Goal: Information Seeking & Learning: Check status

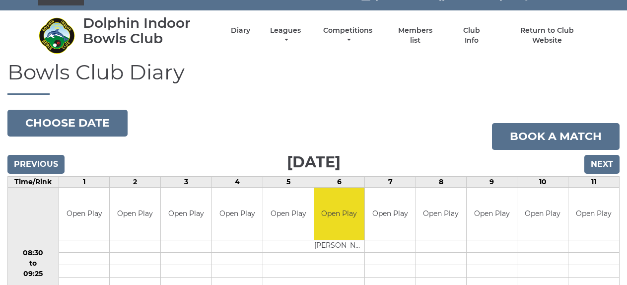
scroll to position [17, 0]
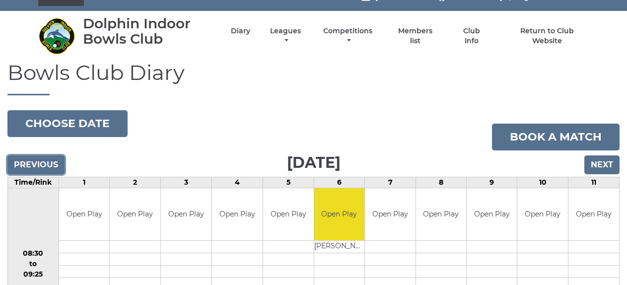
click at [49, 158] on input "Previous" at bounding box center [35, 164] width 57 height 19
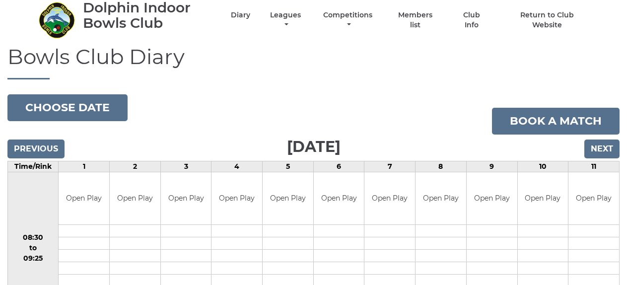
scroll to position [17, 0]
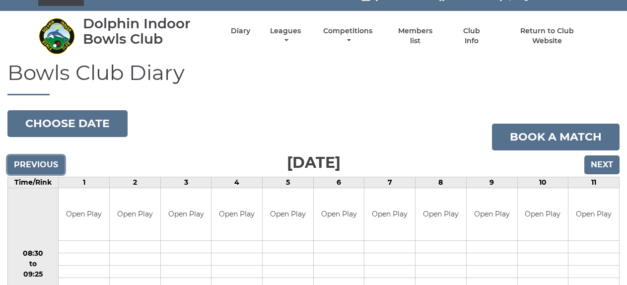
click at [29, 166] on input "Previous" at bounding box center [35, 164] width 57 height 19
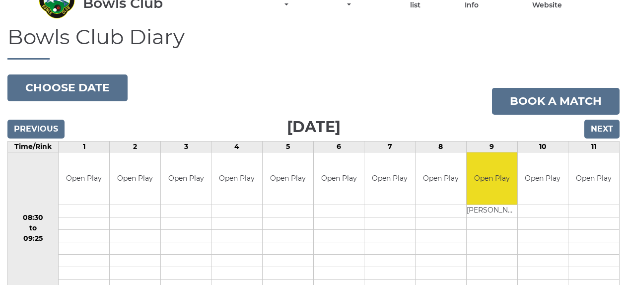
scroll to position [50, 0]
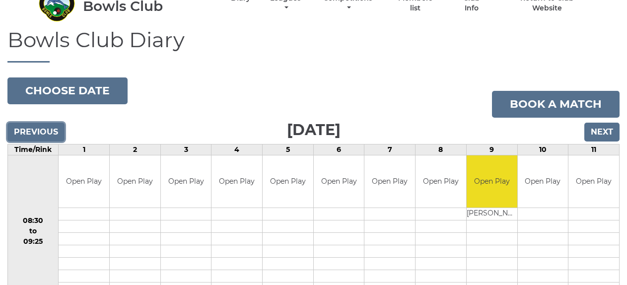
click at [14, 130] on input "Previous" at bounding box center [35, 132] width 57 height 19
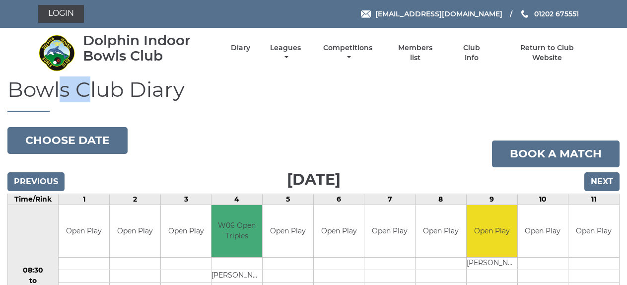
drag, startPoint x: 85, startPoint y: 111, endPoint x: 130, endPoint y: 144, distance: 55.7
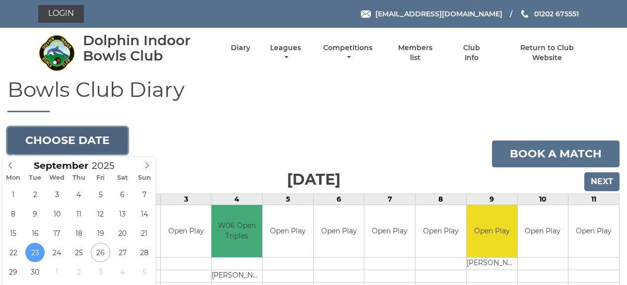
click at [98, 138] on button "Choose date" at bounding box center [67, 140] width 120 height 27
type input "2025-09-26"
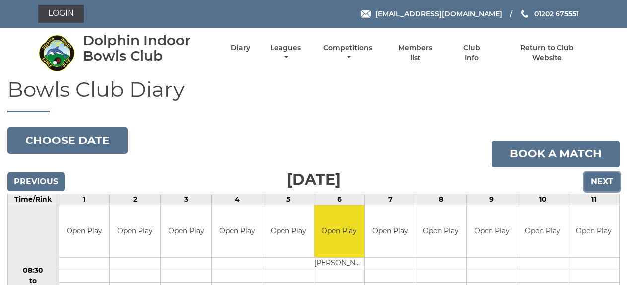
click at [613, 183] on input "Next" at bounding box center [601, 181] width 35 height 19
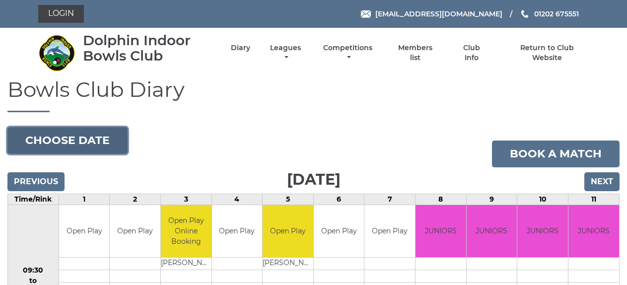
click at [81, 141] on button "Choose date" at bounding box center [67, 140] width 120 height 27
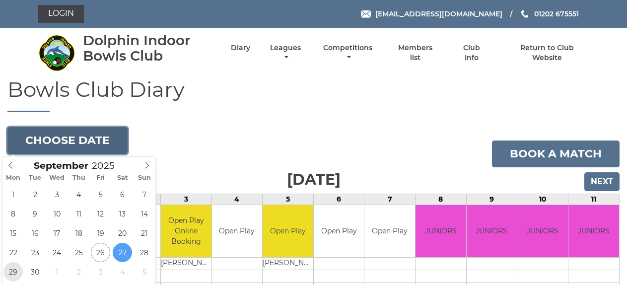
type input "[DATE]"
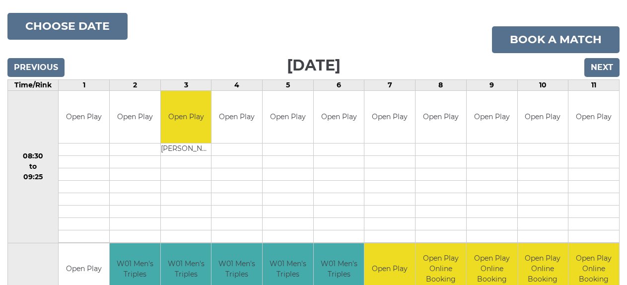
scroll to position [17, 0]
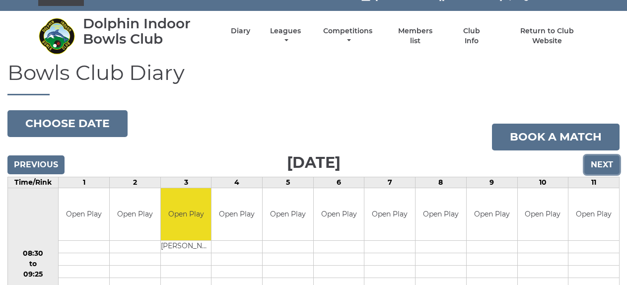
click at [610, 168] on input "Next" at bounding box center [601, 164] width 35 height 19
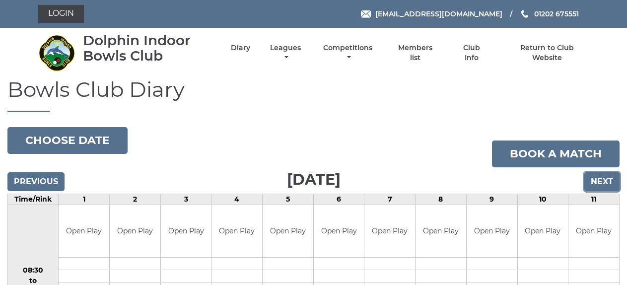
click at [601, 182] on input "Next" at bounding box center [601, 181] width 35 height 19
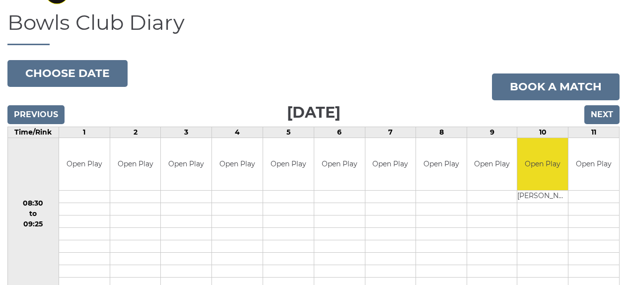
scroll to position [67, 0]
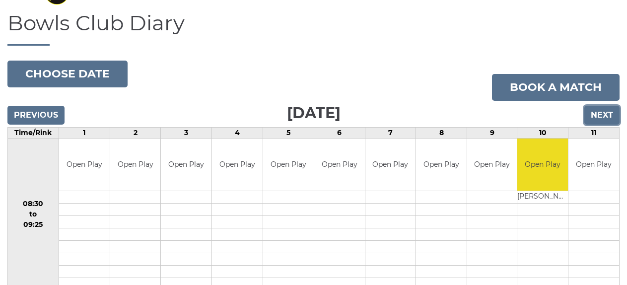
click at [605, 114] on input "Next" at bounding box center [601, 115] width 35 height 19
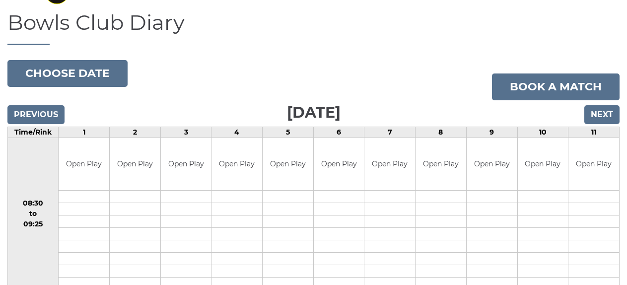
scroll to position [67, 0]
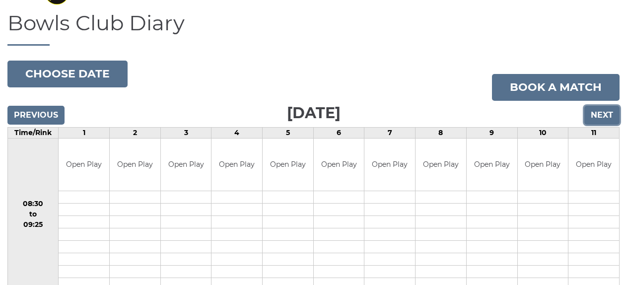
click at [600, 114] on input "Next" at bounding box center [601, 115] width 35 height 19
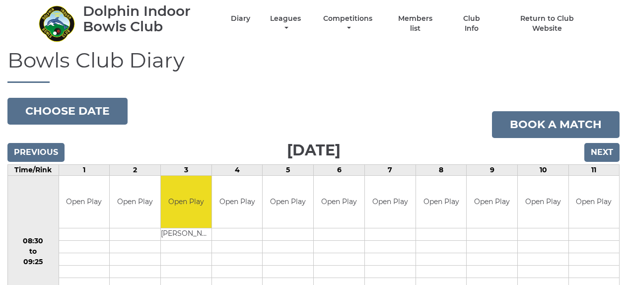
scroll to position [17, 0]
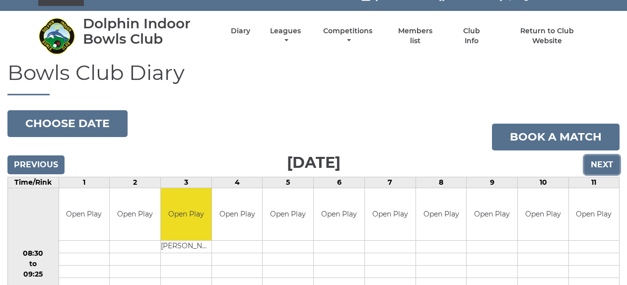
click at [599, 157] on input "Next" at bounding box center [601, 164] width 35 height 19
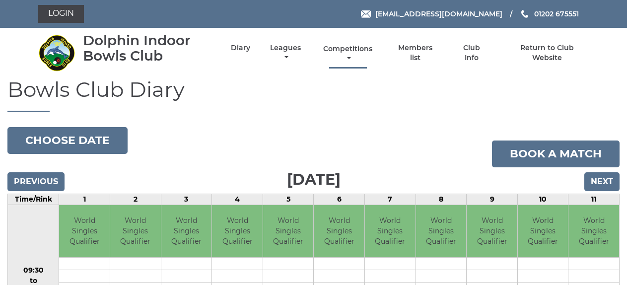
click at [349, 60] on link "Competitions" at bounding box center [348, 53] width 54 height 19
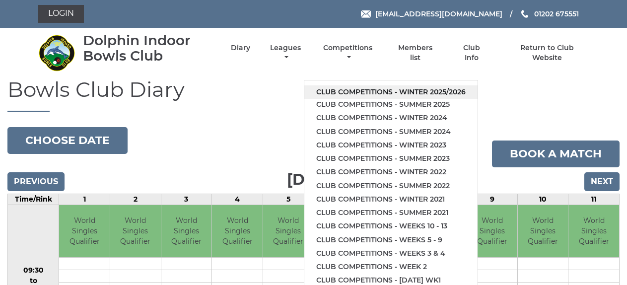
click at [358, 90] on link "Club competitions - Winter 2025/2026" at bounding box center [390, 91] width 173 height 13
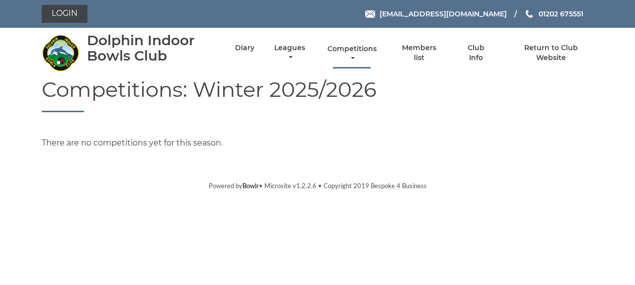
click at [350, 52] on link "Competitions" at bounding box center [352, 53] width 54 height 19
